Goal: Transaction & Acquisition: Purchase product/service

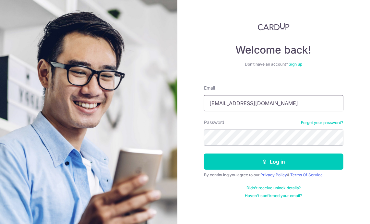
drag, startPoint x: 275, startPoint y: 103, endPoint x: 207, endPoint y: 105, distance: 67.5
click at [207, 105] on input "Tewconstance02@gmail.com" at bounding box center [274, 103] width 140 height 16
type input "[PERSON_NAME][EMAIL_ADDRESS][DOMAIN_NAME]"
click at [193, 128] on div "Welcome back! Don’t have an account? Sign up Email constance@cmd.sg Password Fo…" at bounding box center [274, 112] width 193 height 224
click at [202, 144] on div "Welcome back! Don’t have an account? Sign up Email constance@cmd.sg Password Fo…" at bounding box center [274, 112] width 193 height 224
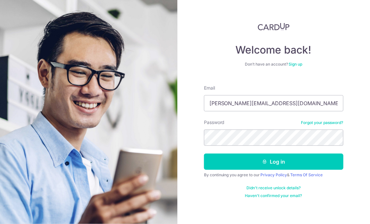
click at [210, 196] on div "Didn't receive unlock details? Haven't confirmed your email?" at bounding box center [274, 191] width 140 height 13
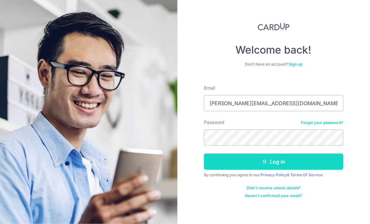
click at [279, 162] on button "Log in" at bounding box center [274, 162] width 140 height 16
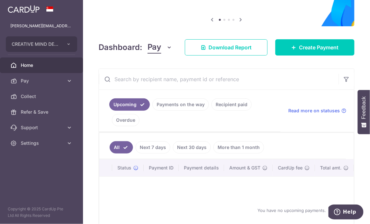
scroll to position [65, 0]
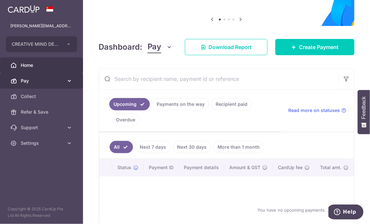
click at [27, 82] on span "Pay" at bounding box center [42, 81] width 43 height 6
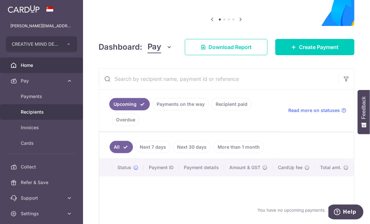
click at [30, 111] on span "Recipients" at bounding box center [42, 112] width 43 height 6
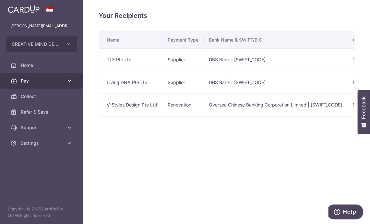
click at [28, 80] on span "Pay" at bounding box center [42, 81] width 43 height 6
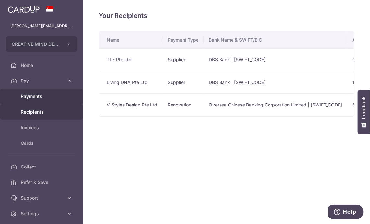
click at [30, 94] on span "Payments" at bounding box center [42, 96] width 43 height 6
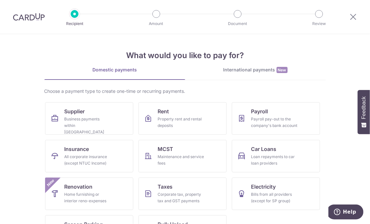
click at [200, 24] on div "Recipient Amount Document Review" at bounding box center [197, 17] width 278 height 34
click at [83, 196] on div "Home furnishing or interior reno-expenses" at bounding box center [88, 197] width 47 height 13
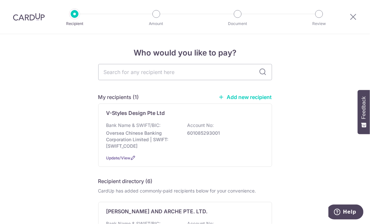
click at [238, 98] on link "Add new recipient" at bounding box center [246, 97] width 54 height 6
